Goal: Transaction & Acquisition: Purchase product/service

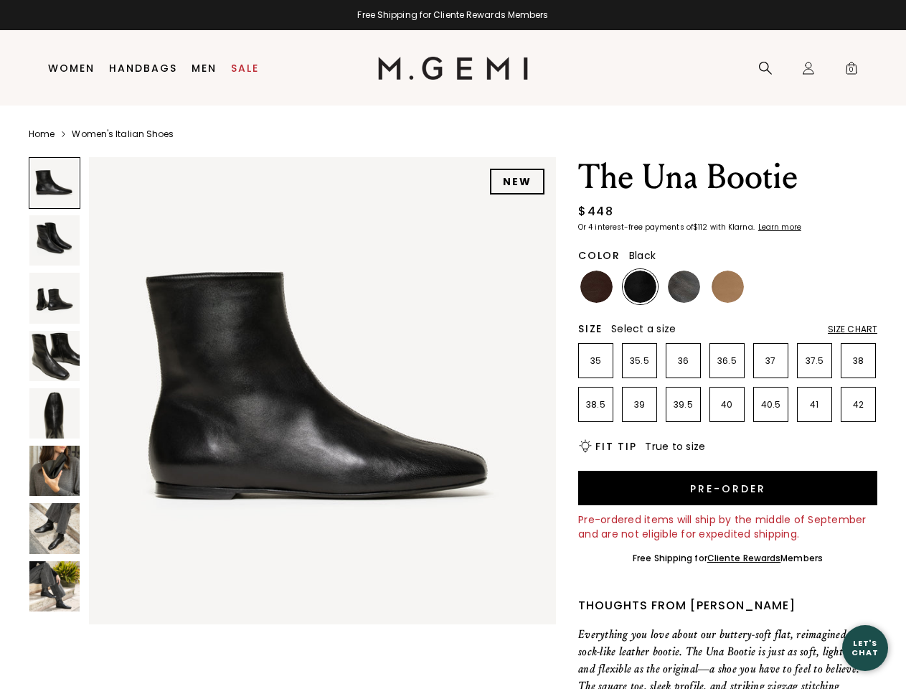
click at [453, 15] on div "Free Shipping for Cliente Rewards Members" at bounding box center [453, 14] width 906 height 11
click at [765, 68] on icon at bounding box center [765, 68] width 14 height 14
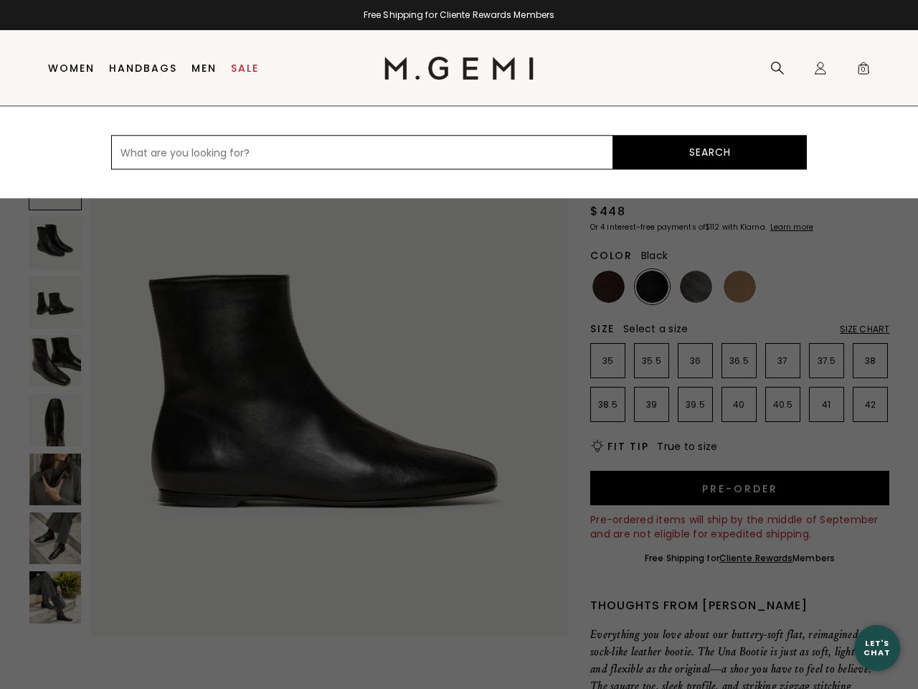
click at [809, 68] on div "Icons/20x20/profile@2x Sign In Orders Rewards Refer a Friend Address Book Call …" at bounding box center [820, 68] width 29 height 75
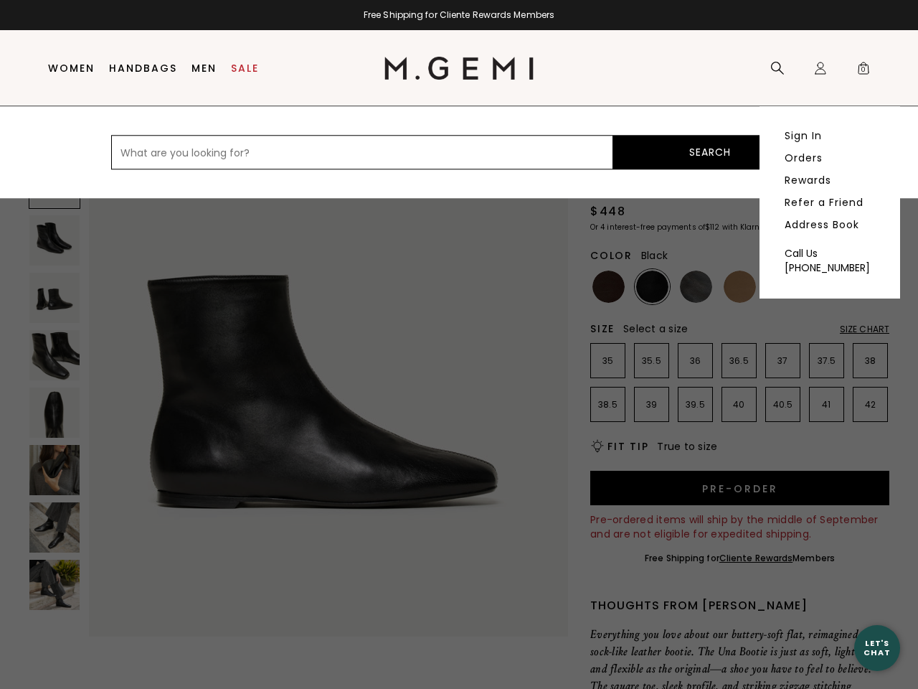
click at [857, 68] on span "0" at bounding box center [864, 71] width 14 height 14
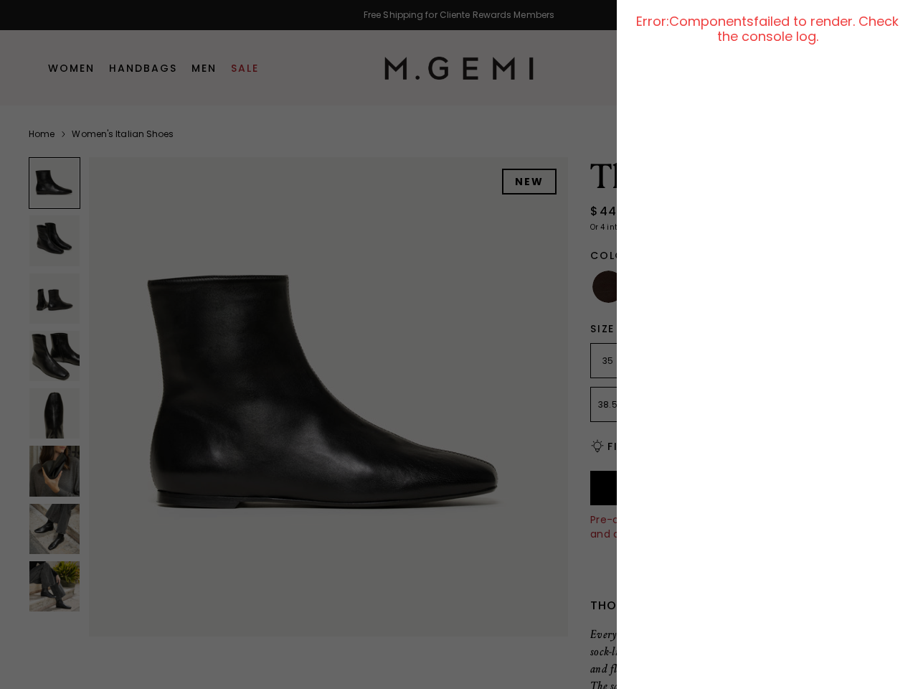
click at [113, 143] on div at bounding box center [459, 344] width 918 height 689
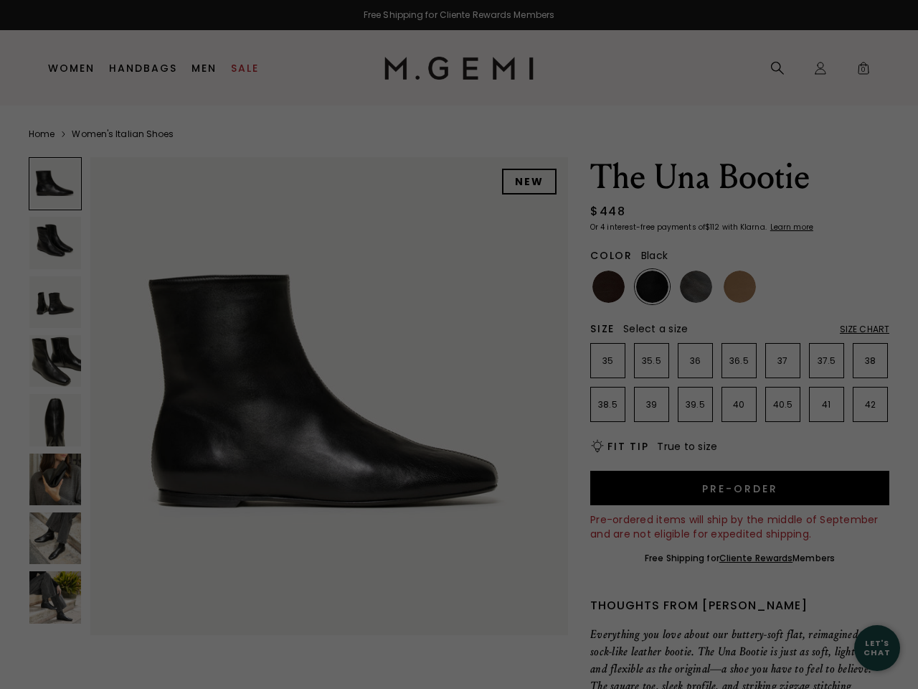
click at [292, 387] on div "Free Shipping for Cliente Rewards Members Icons/20x20/hamburger@2x Women Shop A…" at bounding box center [459, 344] width 918 height 689
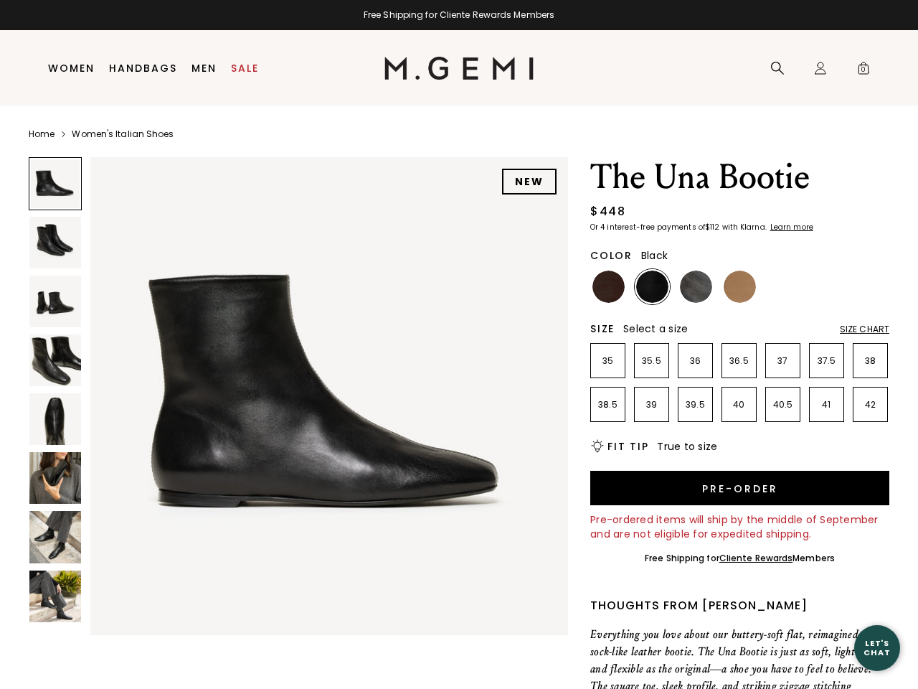
click at [55, 183] on div at bounding box center [55, 183] width 53 height 53
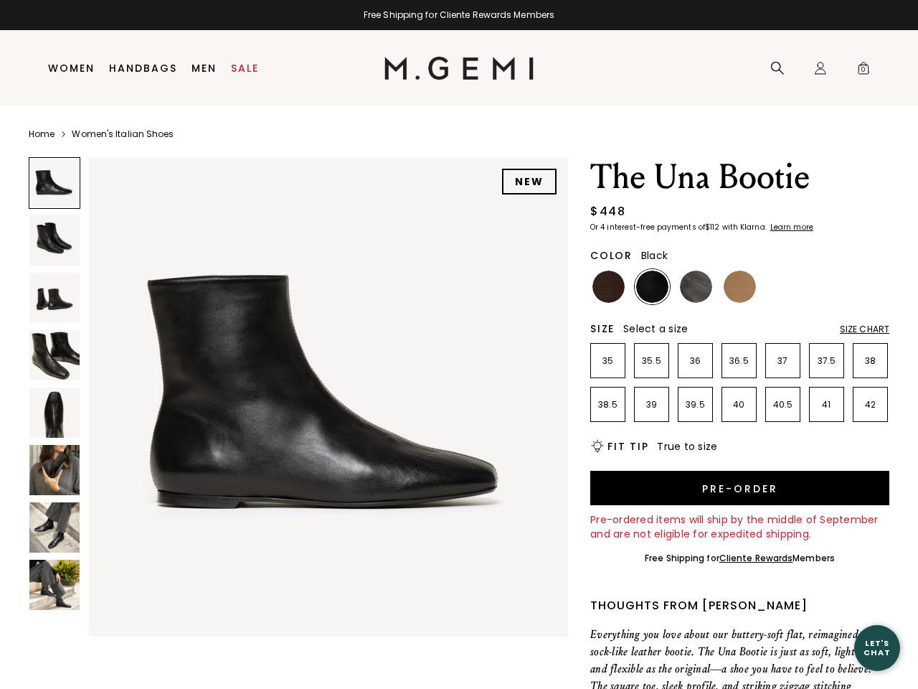
click at [55, 240] on img at bounding box center [54, 240] width 50 height 50
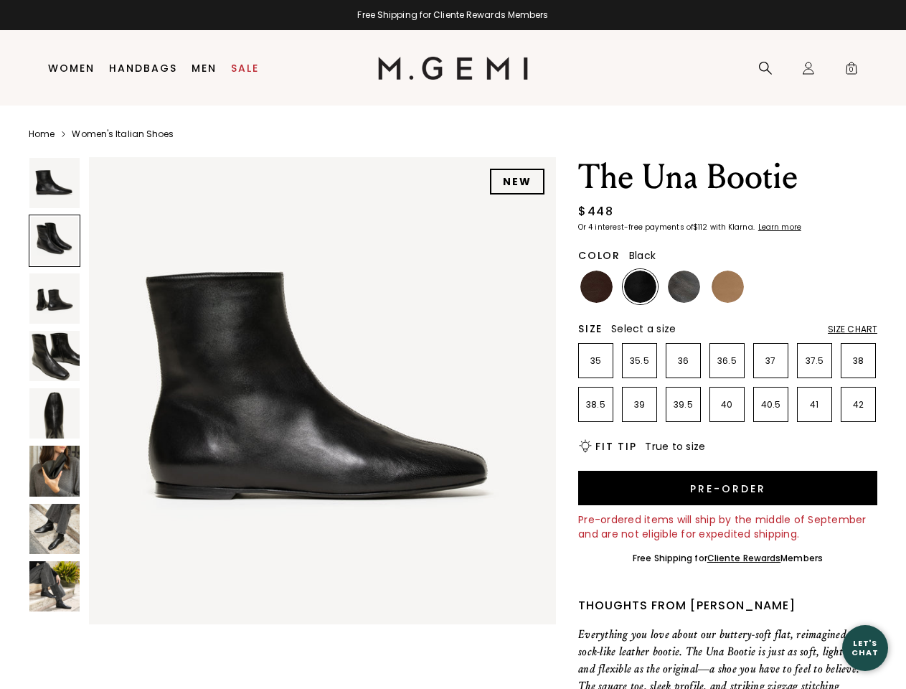
click at [55, 298] on img at bounding box center [54, 298] width 50 height 50
click at [55, 356] on img at bounding box center [54, 356] width 50 height 50
